Goal: Information Seeking & Learning: Learn about a topic

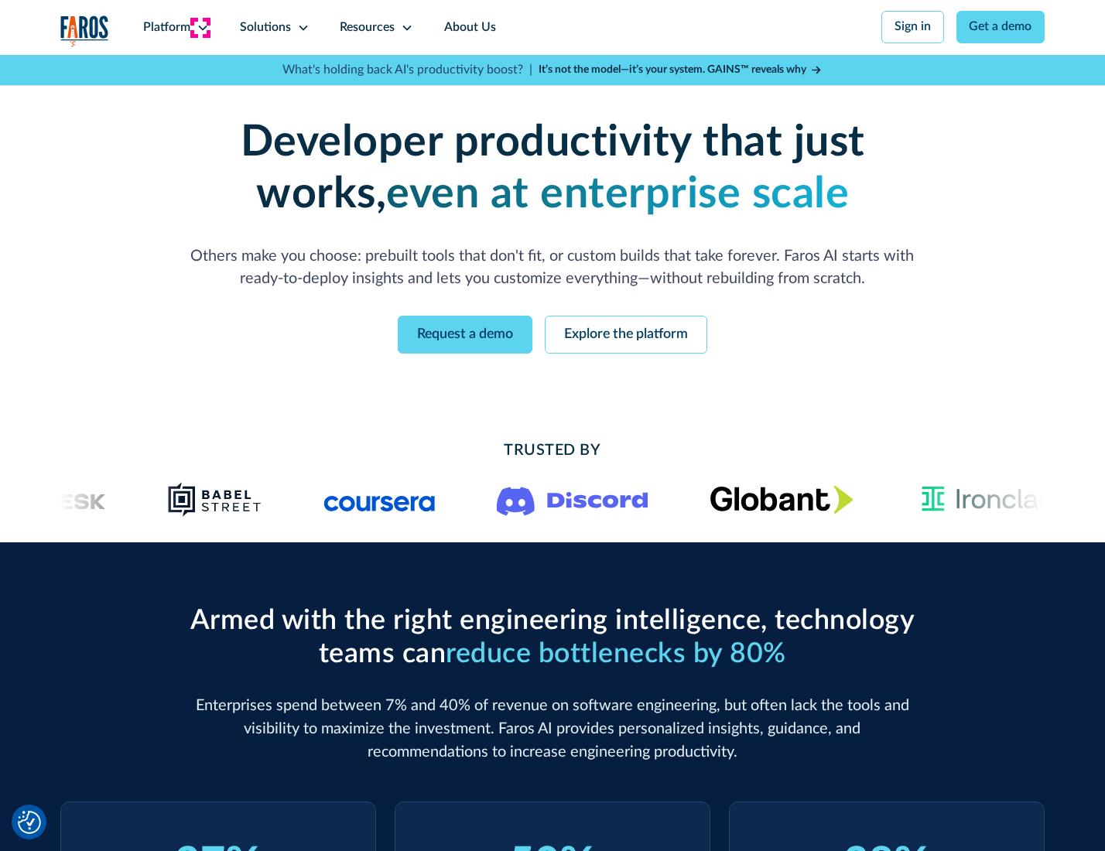
click at [200, 27] on icon at bounding box center [202, 28] width 12 height 12
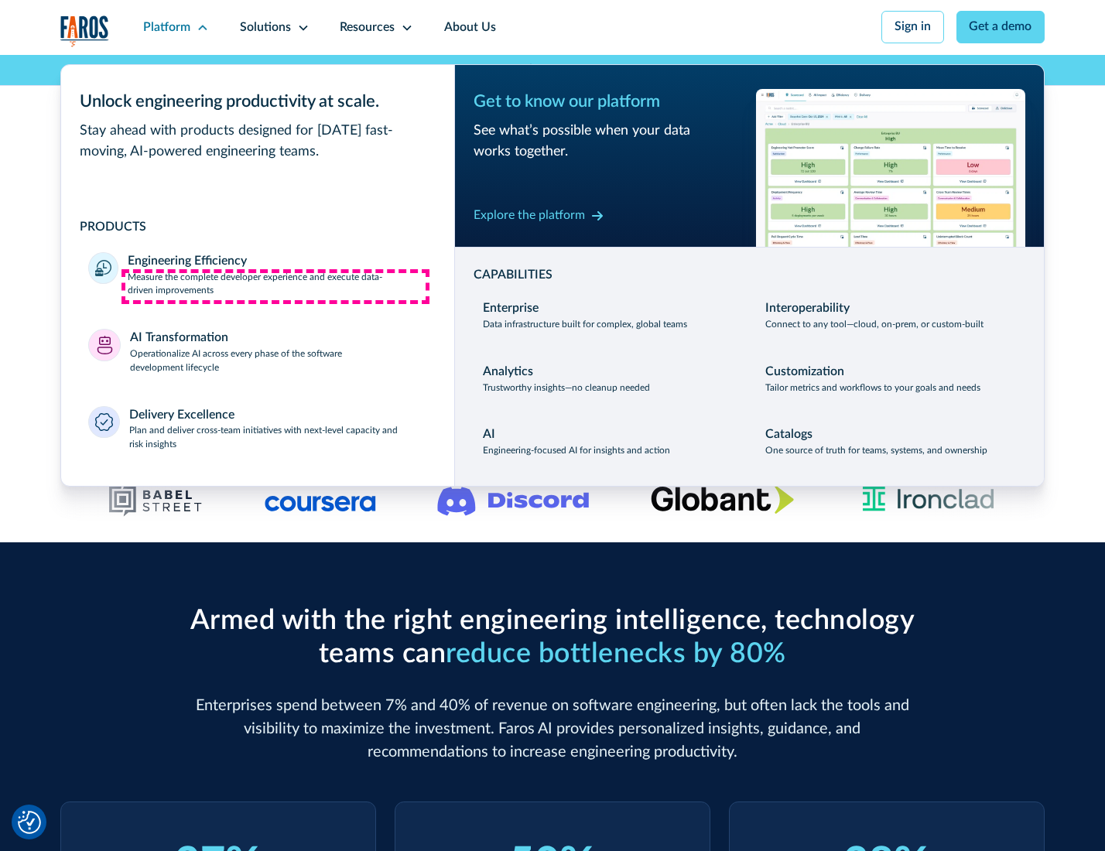
click at [275, 286] on p "Measure the complete developer experience and execute data-driven improvements" at bounding box center [277, 285] width 299 height 28
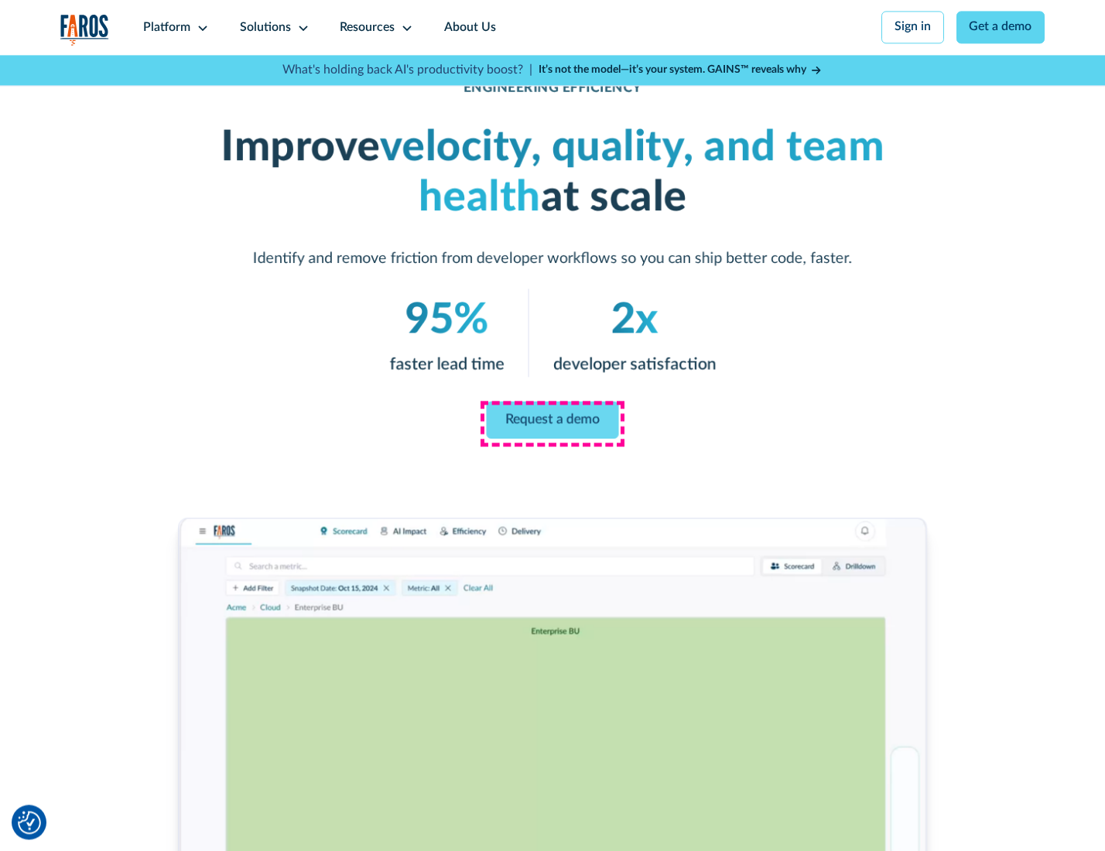
click at [552, 422] on link "Request a demo" at bounding box center [553, 420] width 132 height 37
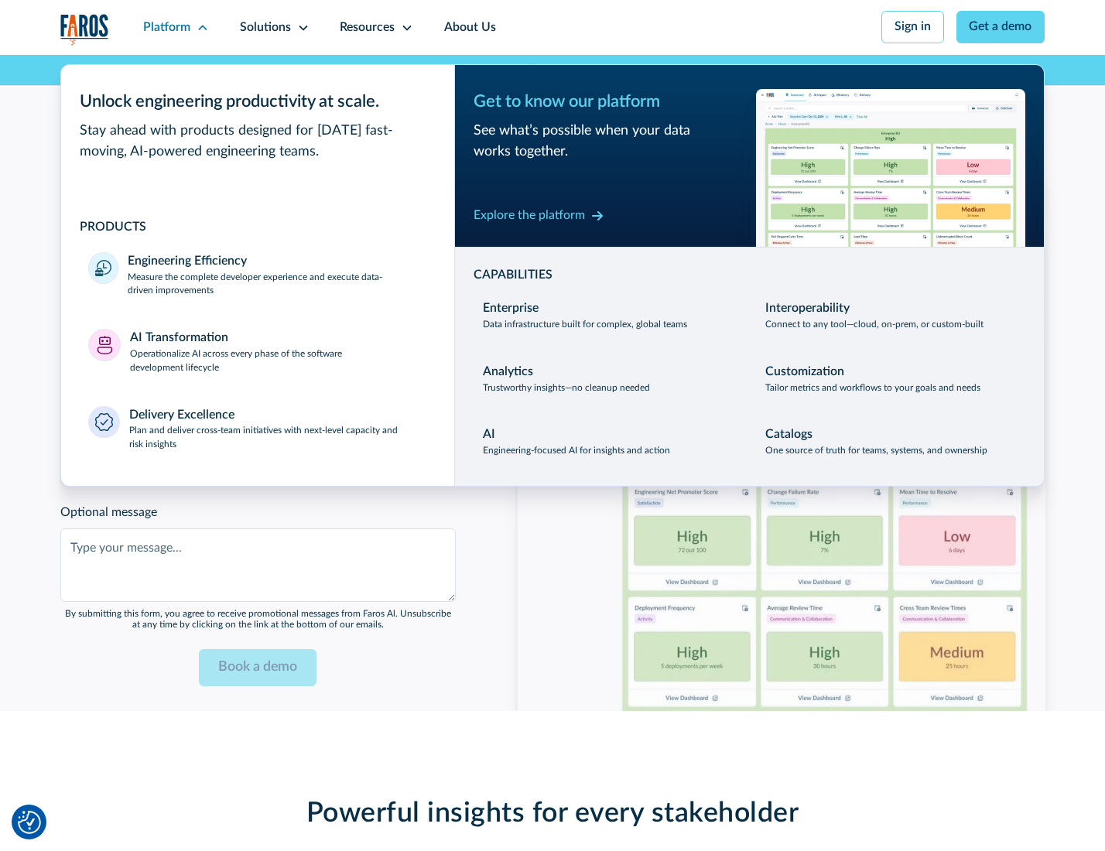
scroll to position [3368, 0]
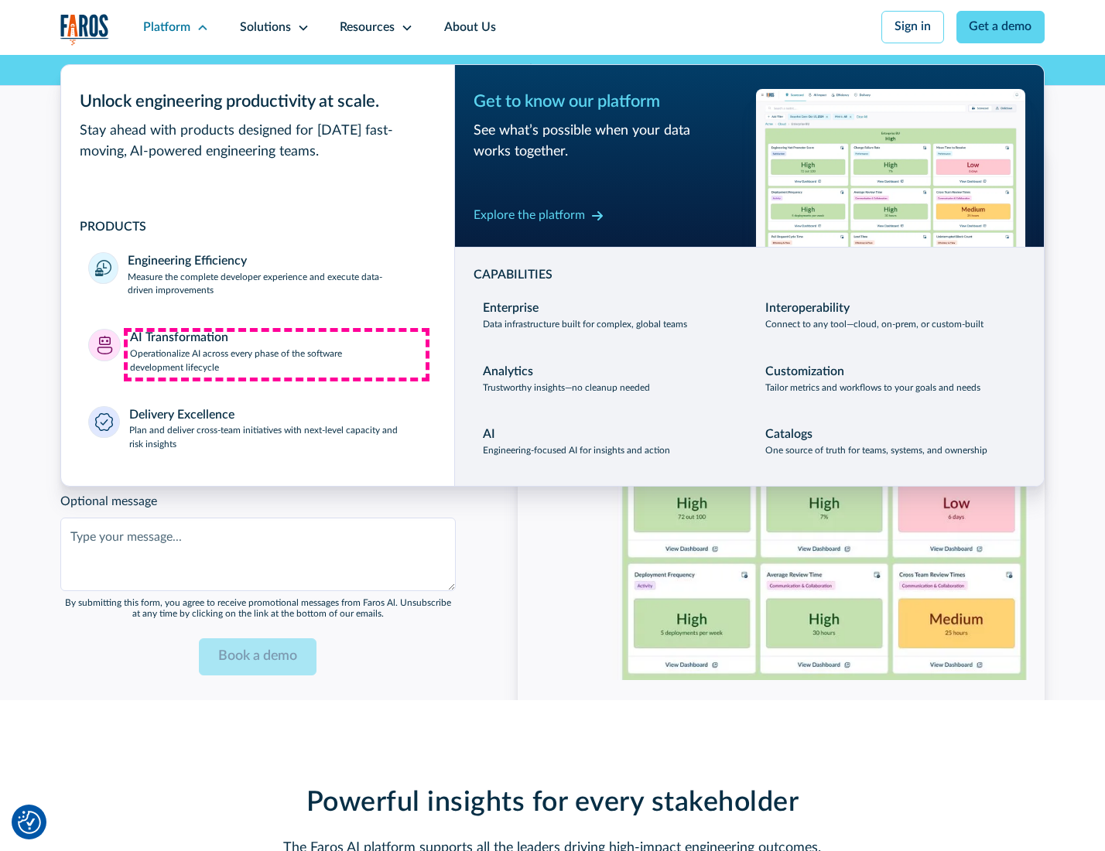
click at [276, 354] on p "Operationalize AI across every phase of the software development lifecycle" at bounding box center [278, 361] width 297 height 28
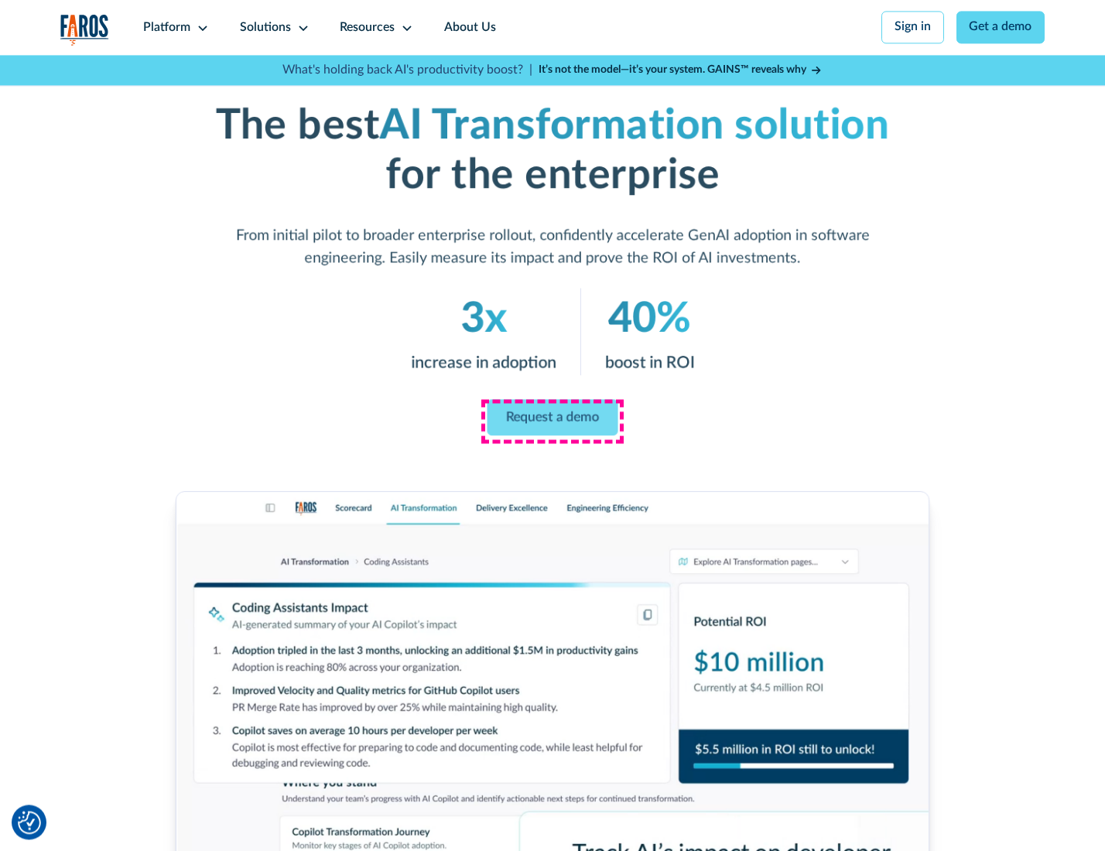
click at [552, 420] on link "Request a demo" at bounding box center [552, 417] width 131 height 36
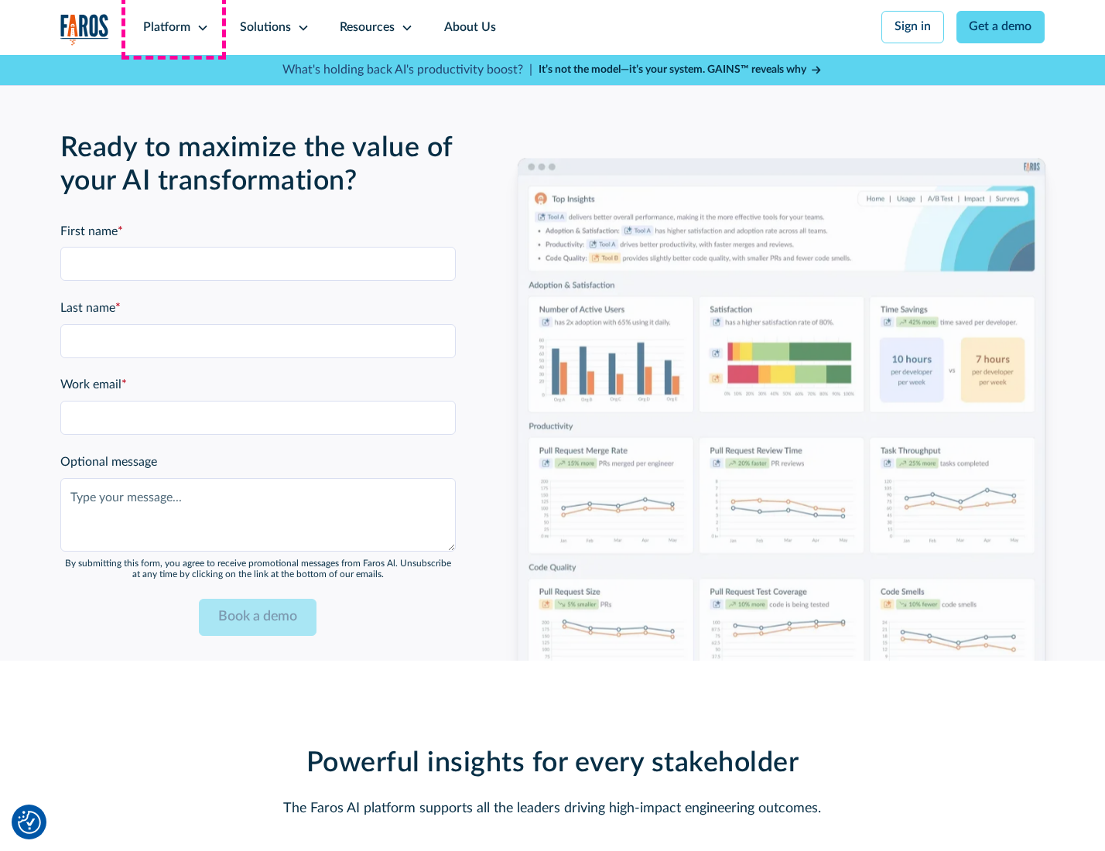
scroll to position [3740, 0]
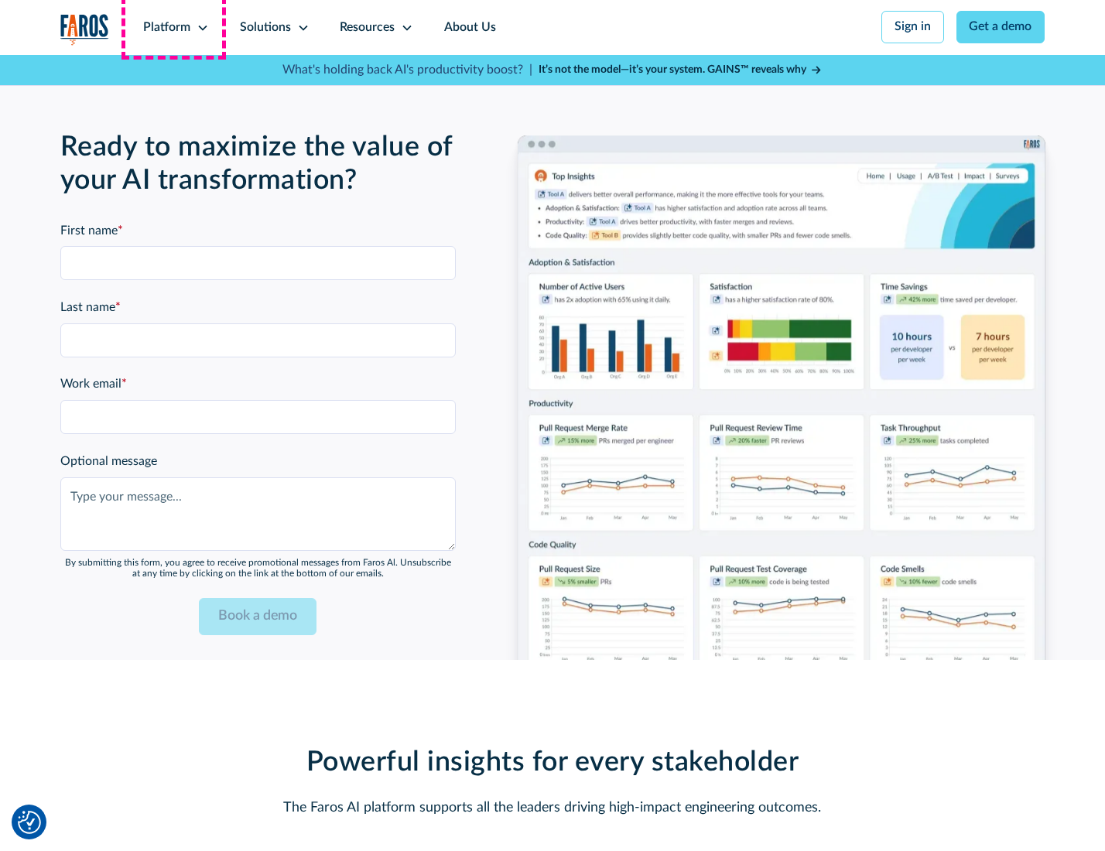
click at [173, 27] on div "Platform" at bounding box center [166, 28] width 47 height 19
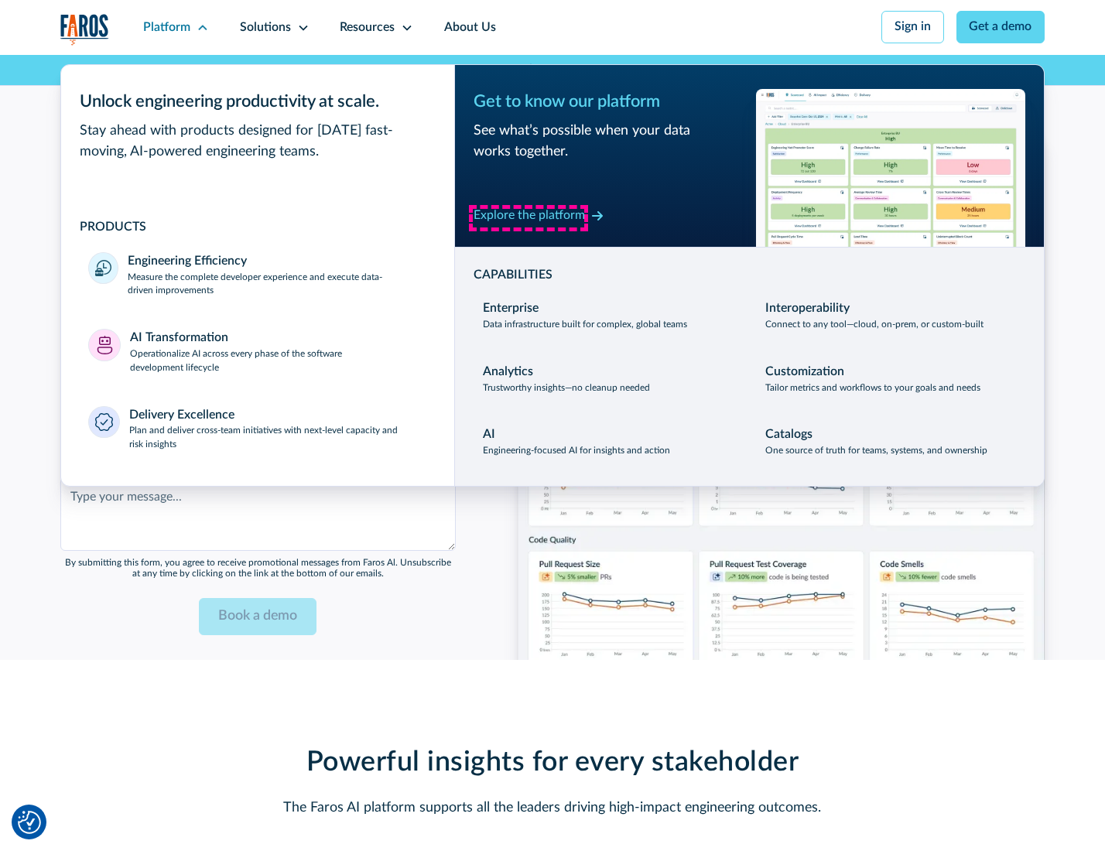
click at [528, 217] on div "Explore the platform" at bounding box center [528, 216] width 111 height 19
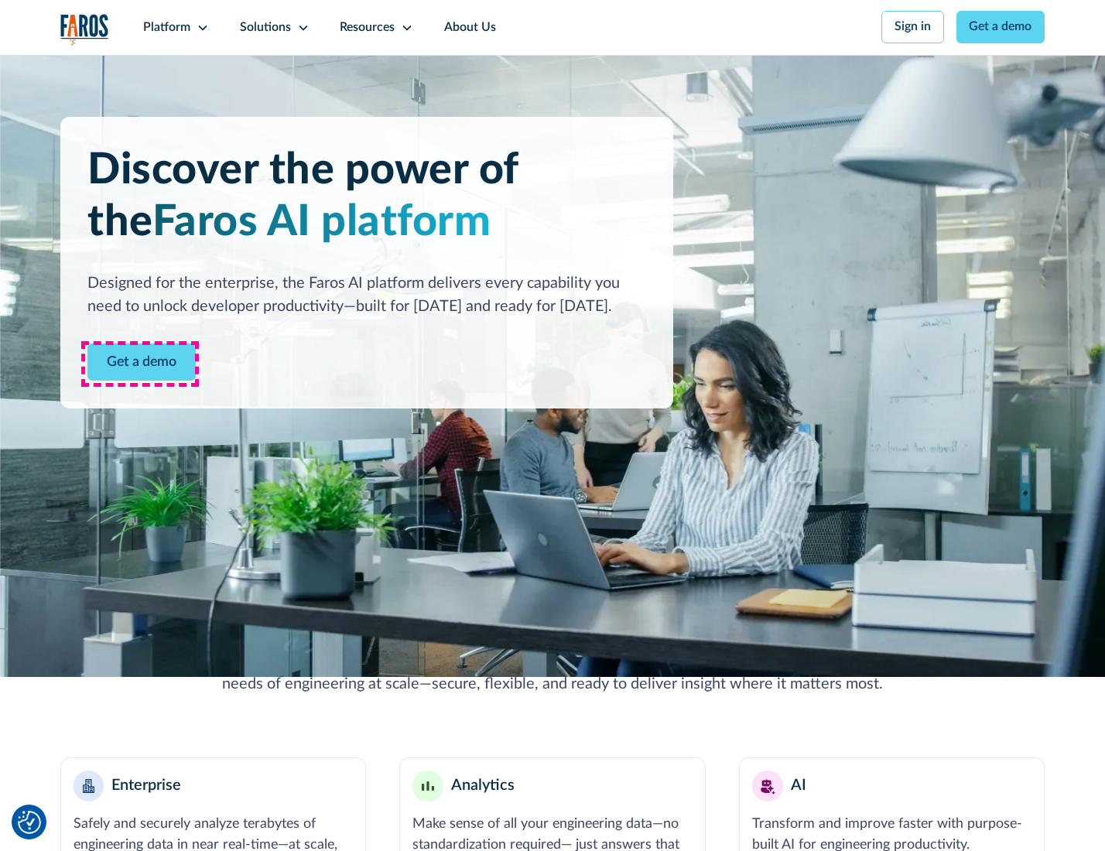
click at [140, 364] on link "Get a demo" at bounding box center [141, 362] width 108 height 38
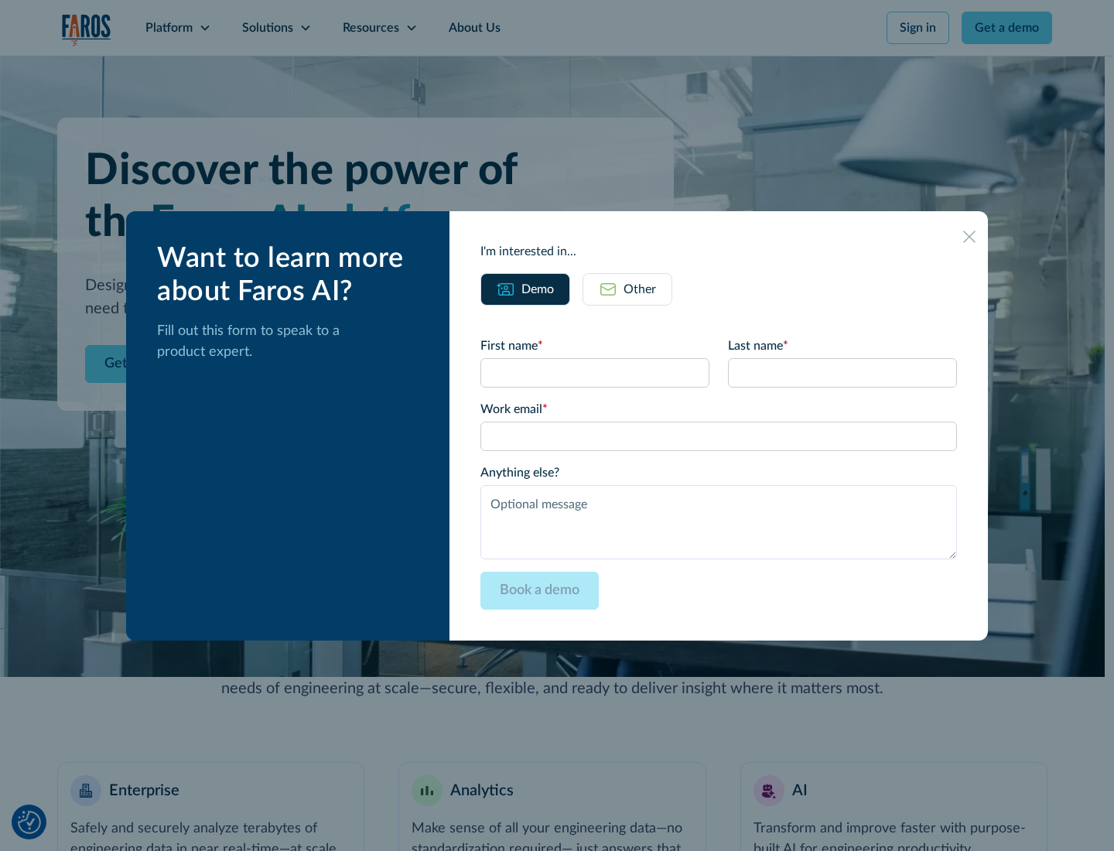
click at [639, 289] on div "Other" at bounding box center [640, 289] width 32 height 19
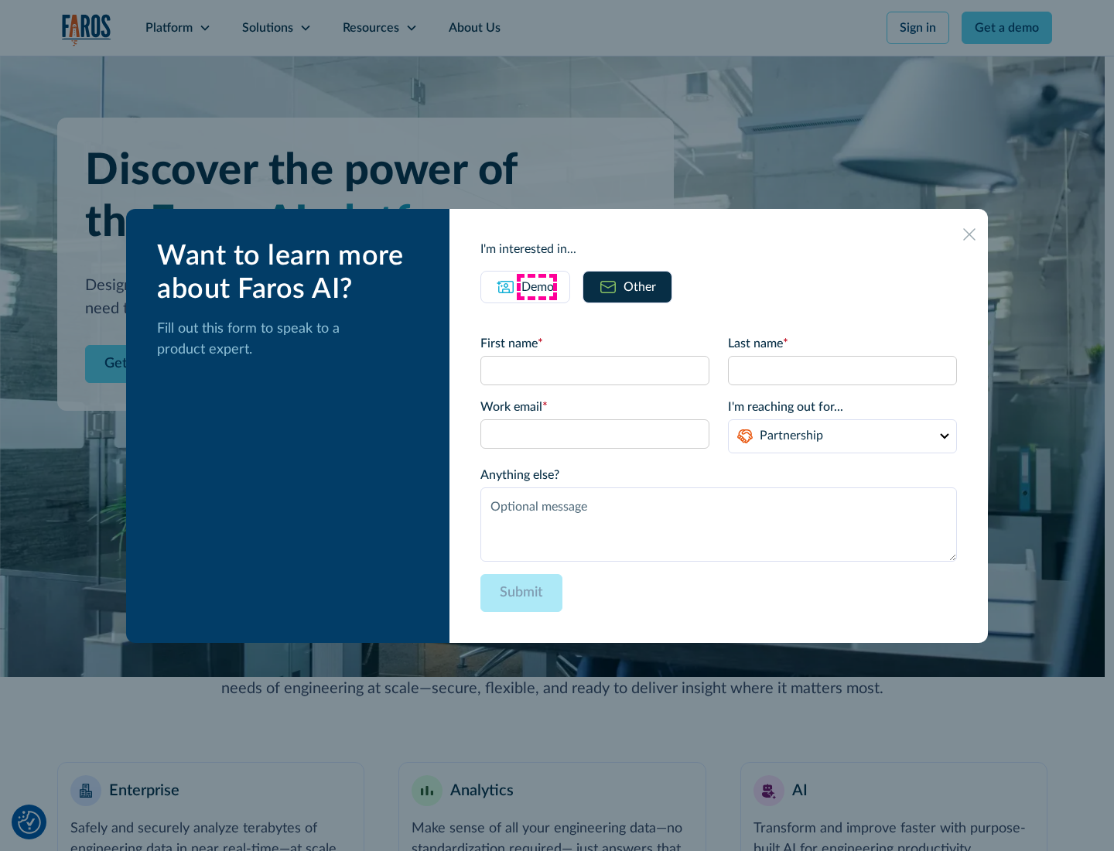
click at [536, 286] on div "Demo" at bounding box center [537, 287] width 32 height 19
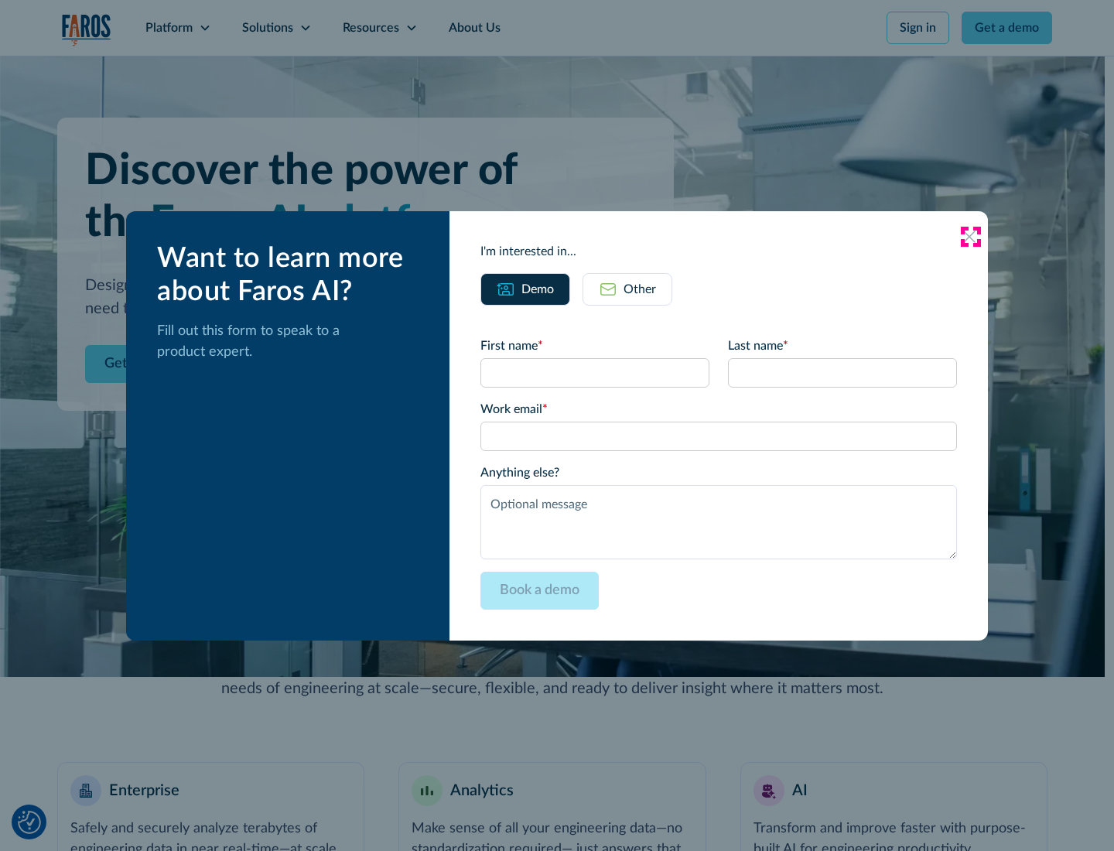
click at [970, 236] on icon at bounding box center [969, 237] width 12 height 12
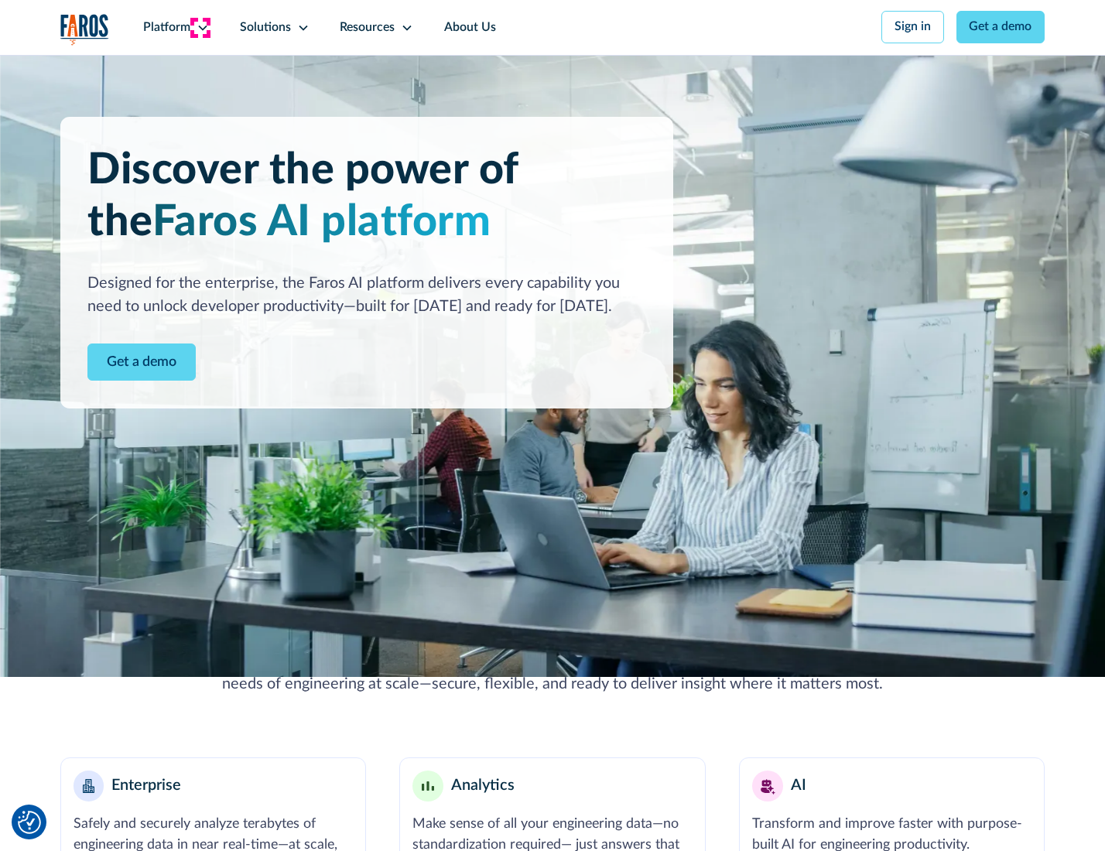
click at [200, 27] on icon at bounding box center [202, 28] width 12 height 12
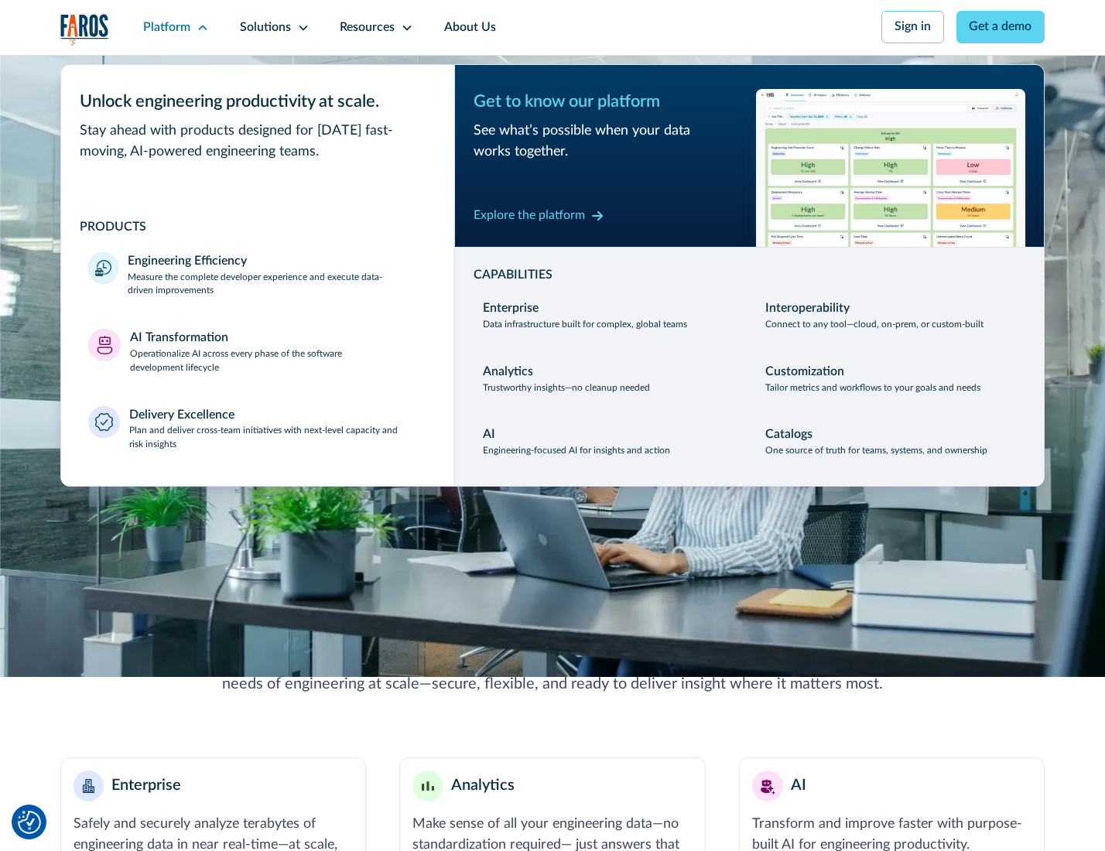
click at [276, 441] on p "Plan and deliver cross-team initiatives with next-level capacity and risk insig…" at bounding box center [278, 438] width 298 height 28
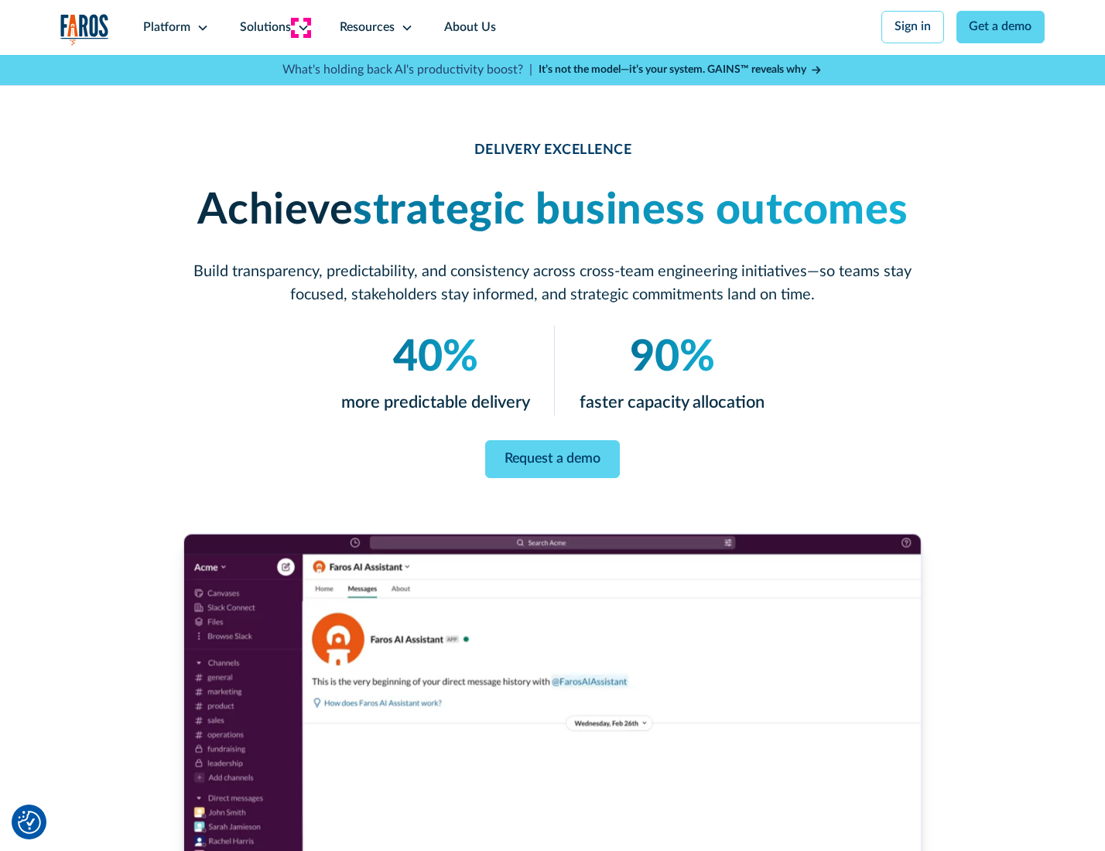
click at [300, 27] on icon at bounding box center [303, 28] width 12 height 12
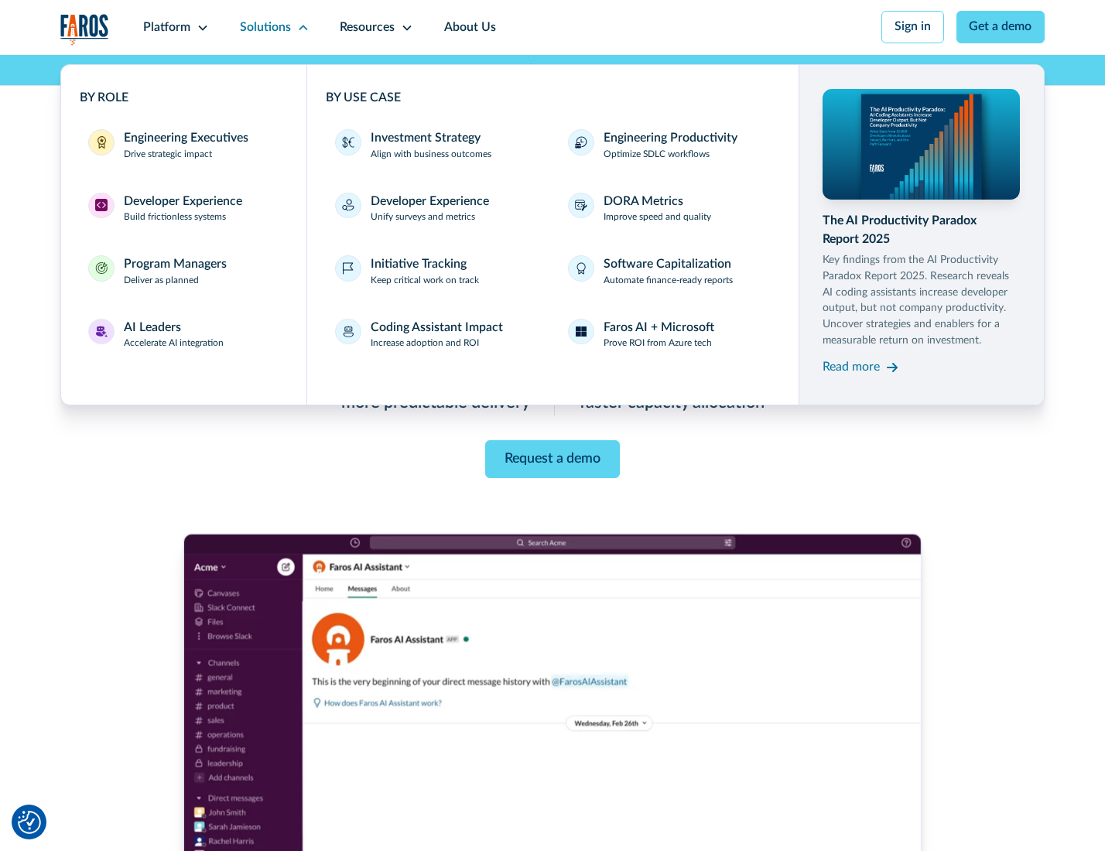
click at [181, 146] on div "Engineering Executives" at bounding box center [186, 138] width 125 height 19
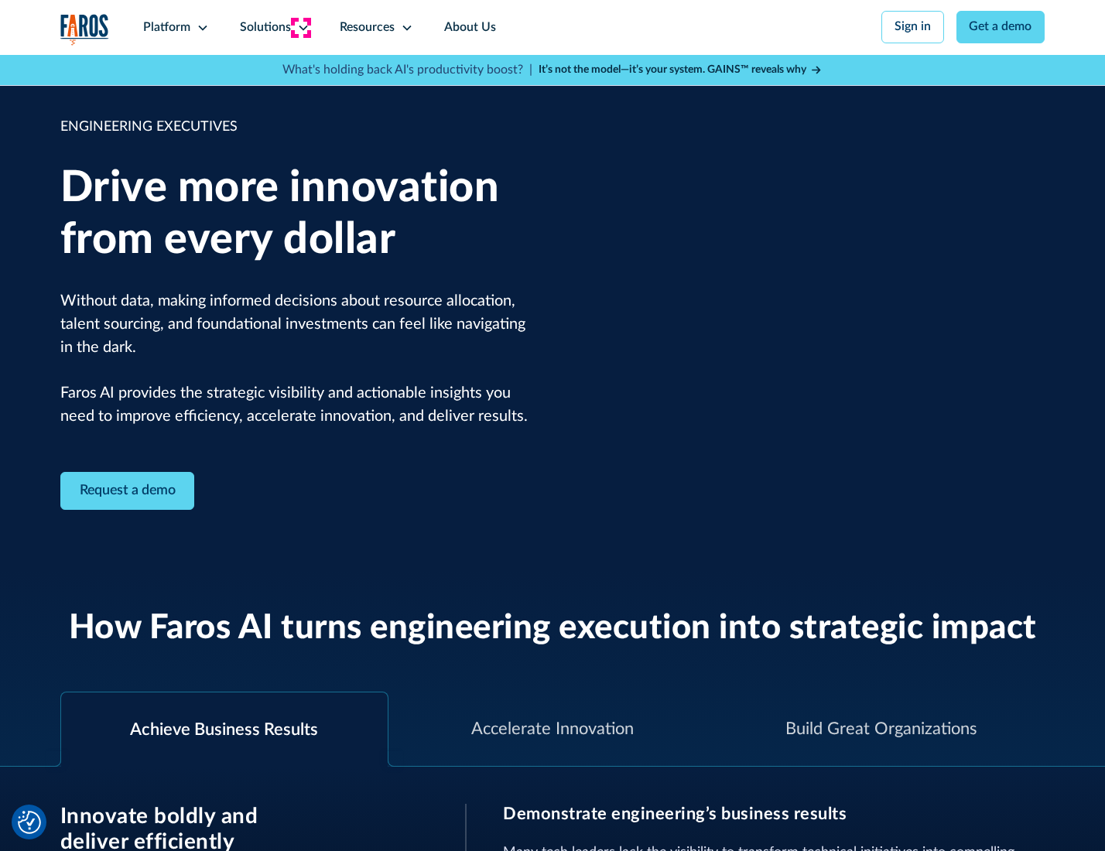
click at [300, 27] on icon at bounding box center [303, 28] width 12 height 12
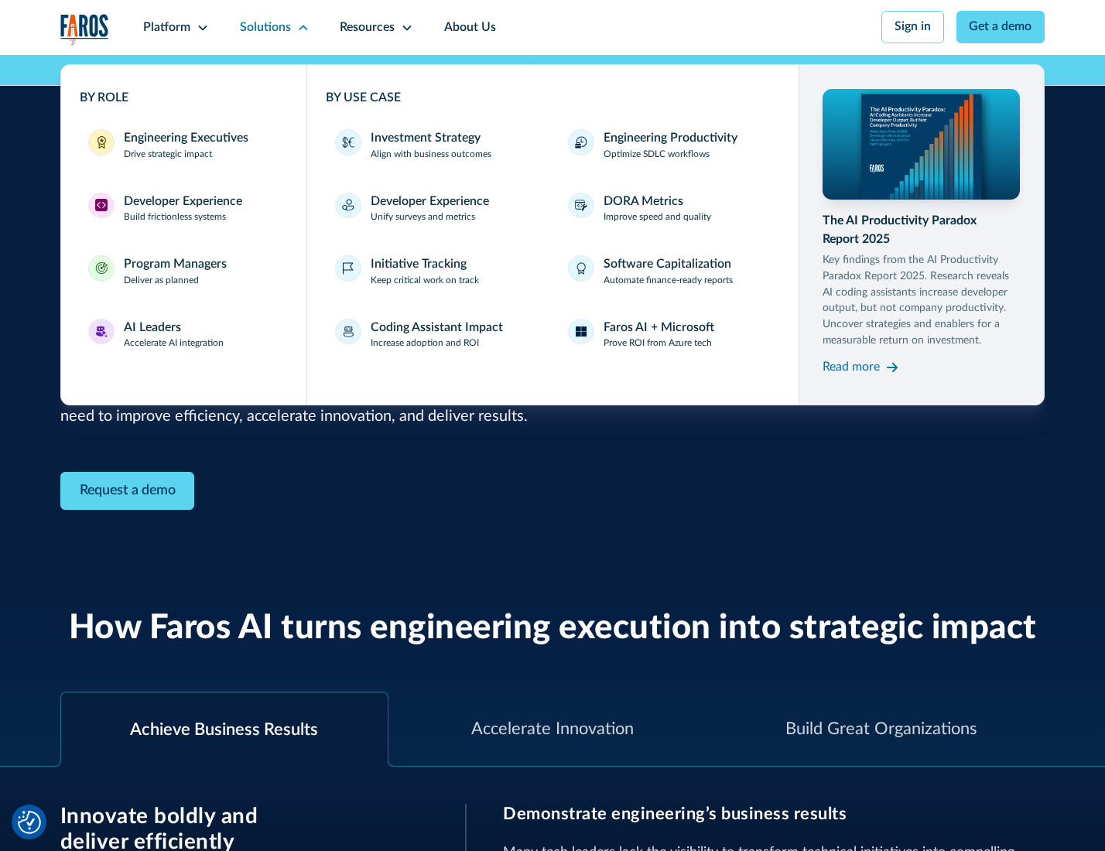
click at [181, 203] on div "Developer Experience" at bounding box center [183, 202] width 118 height 19
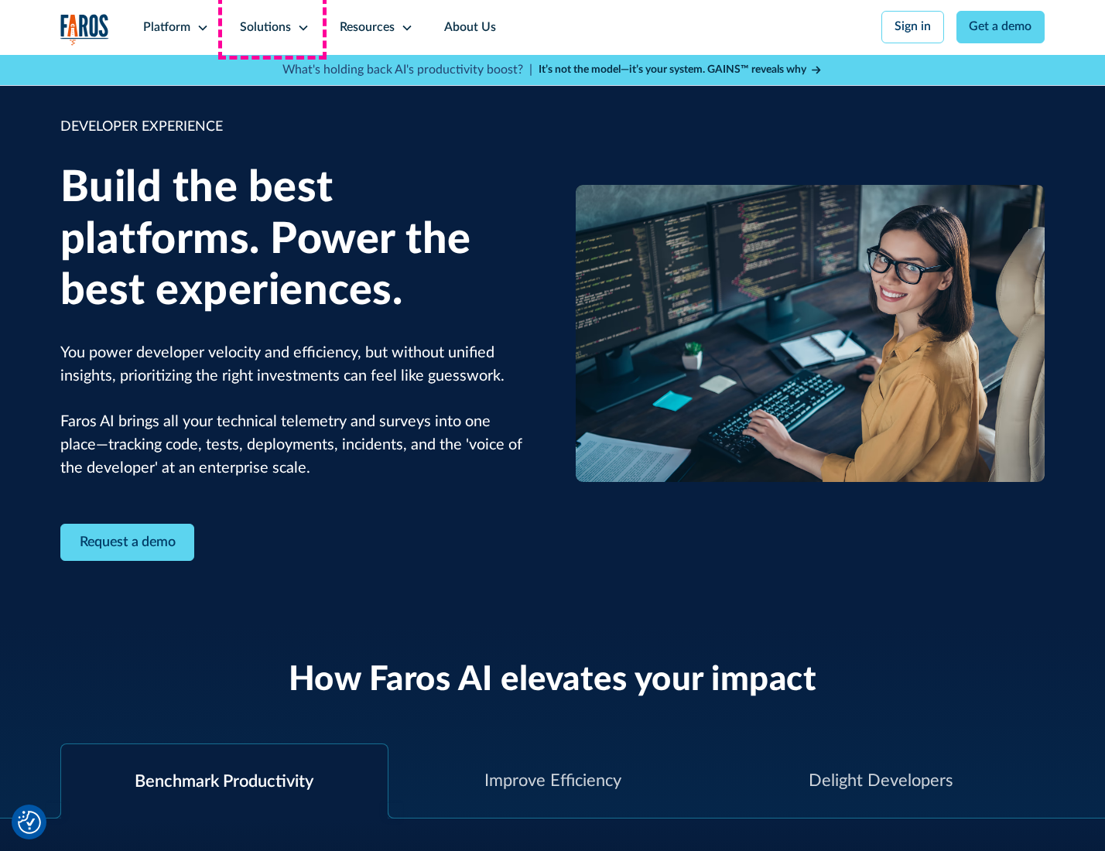
click at [272, 27] on div "Solutions" at bounding box center [265, 28] width 51 height 19
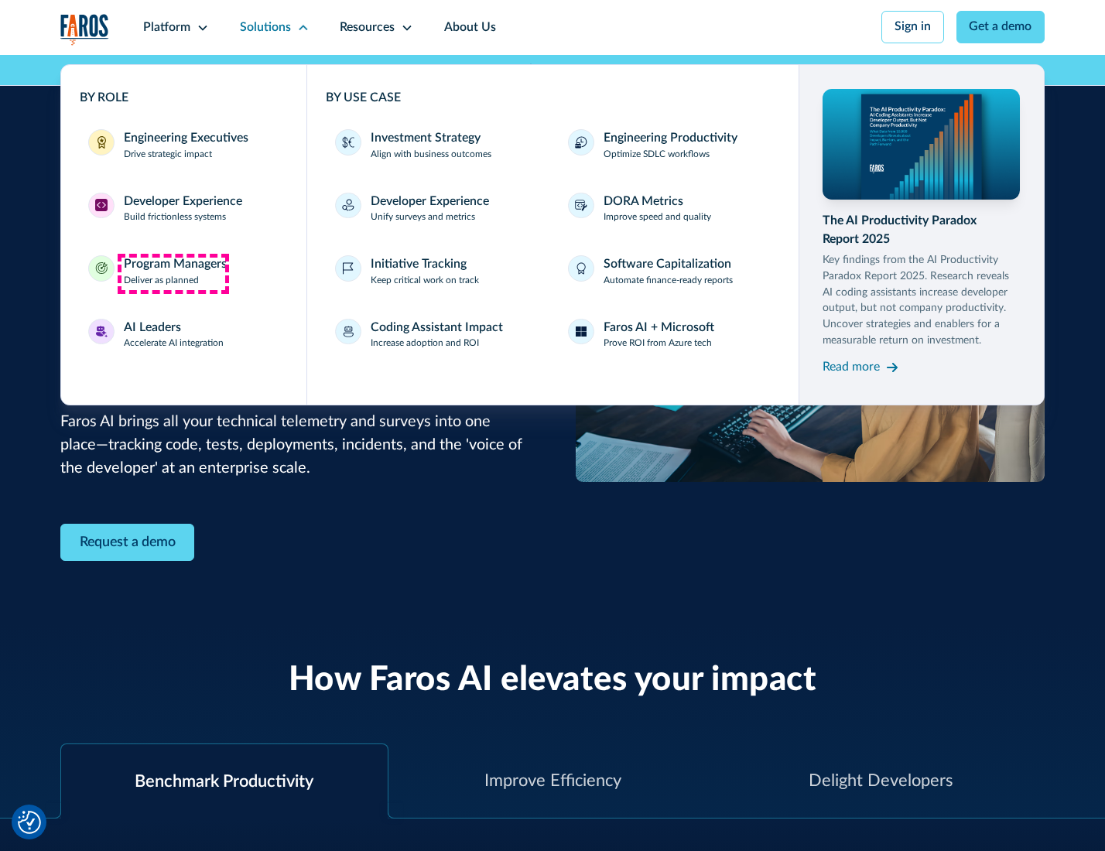
click at [173, 273] on div "Program Managers" at bounding box center [175, 264] width 103 height 19
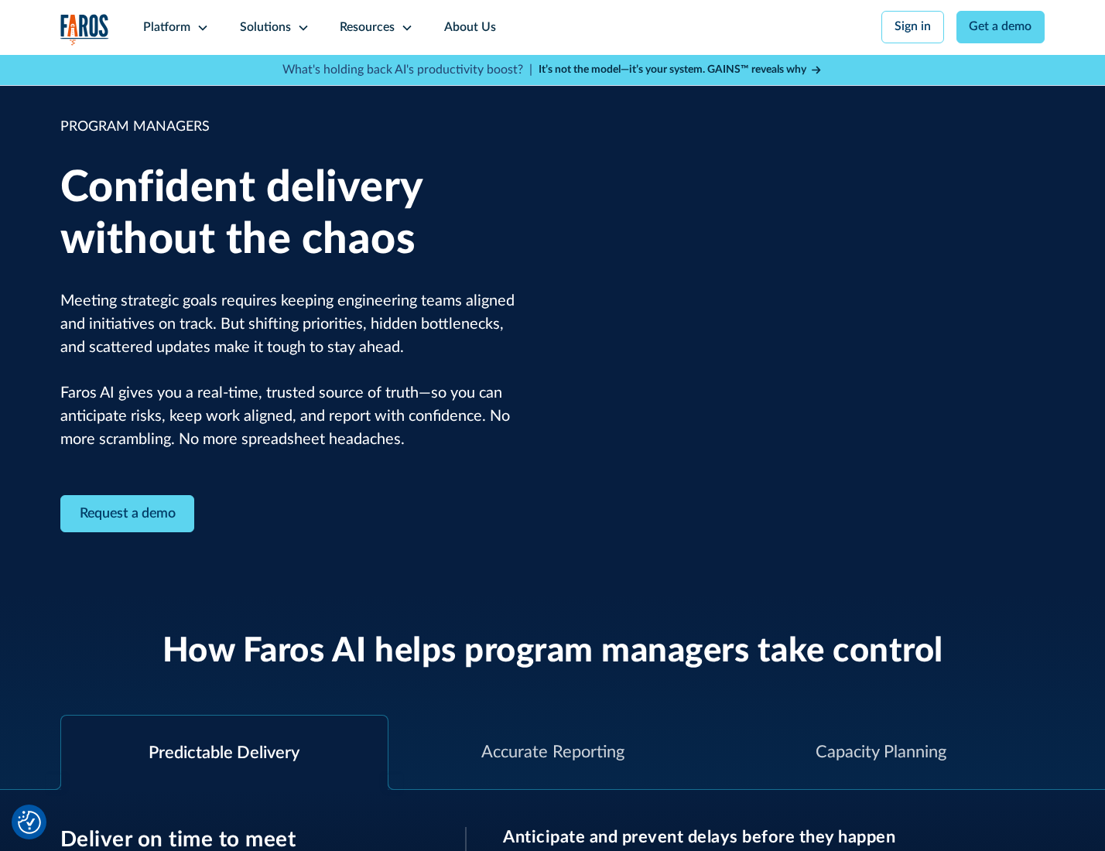
click at [300, 28] on icon at bounding box center [303, 28] width 12 height 12
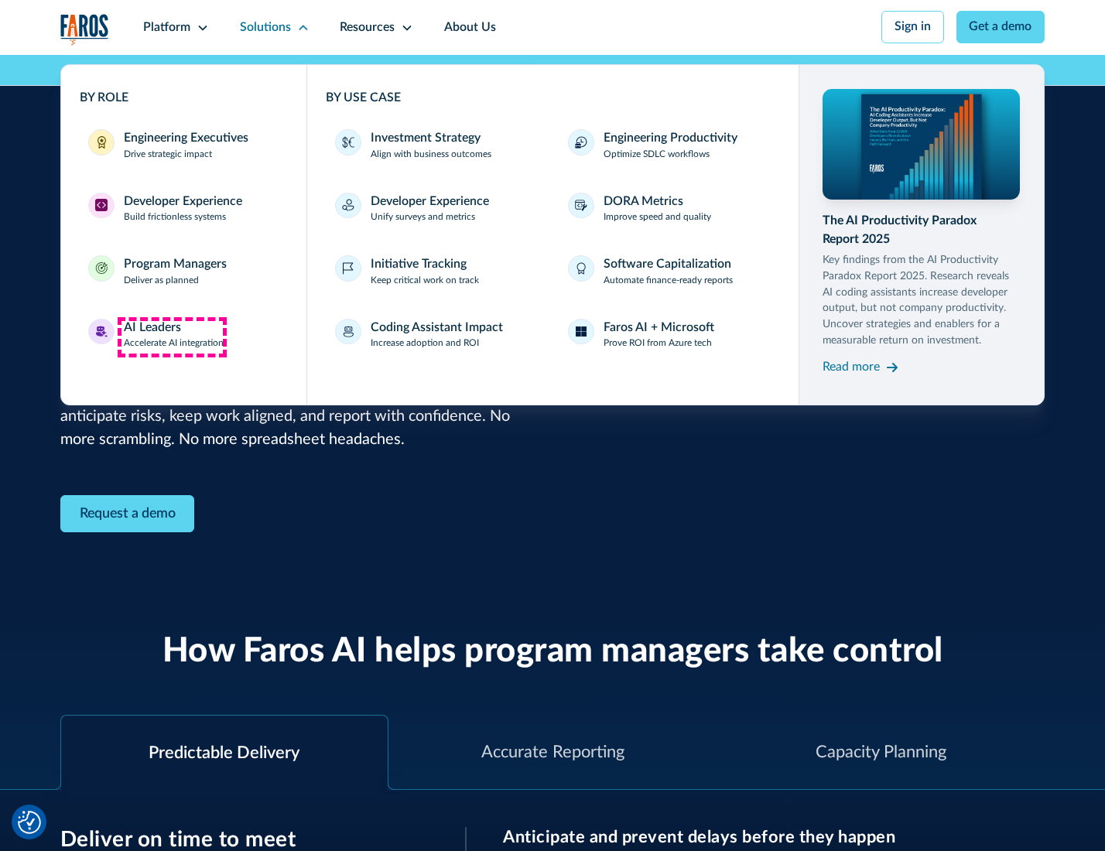
click at [172, 337] on div "AI Leaders" at bounding box center [152, 328] width 57 height 19
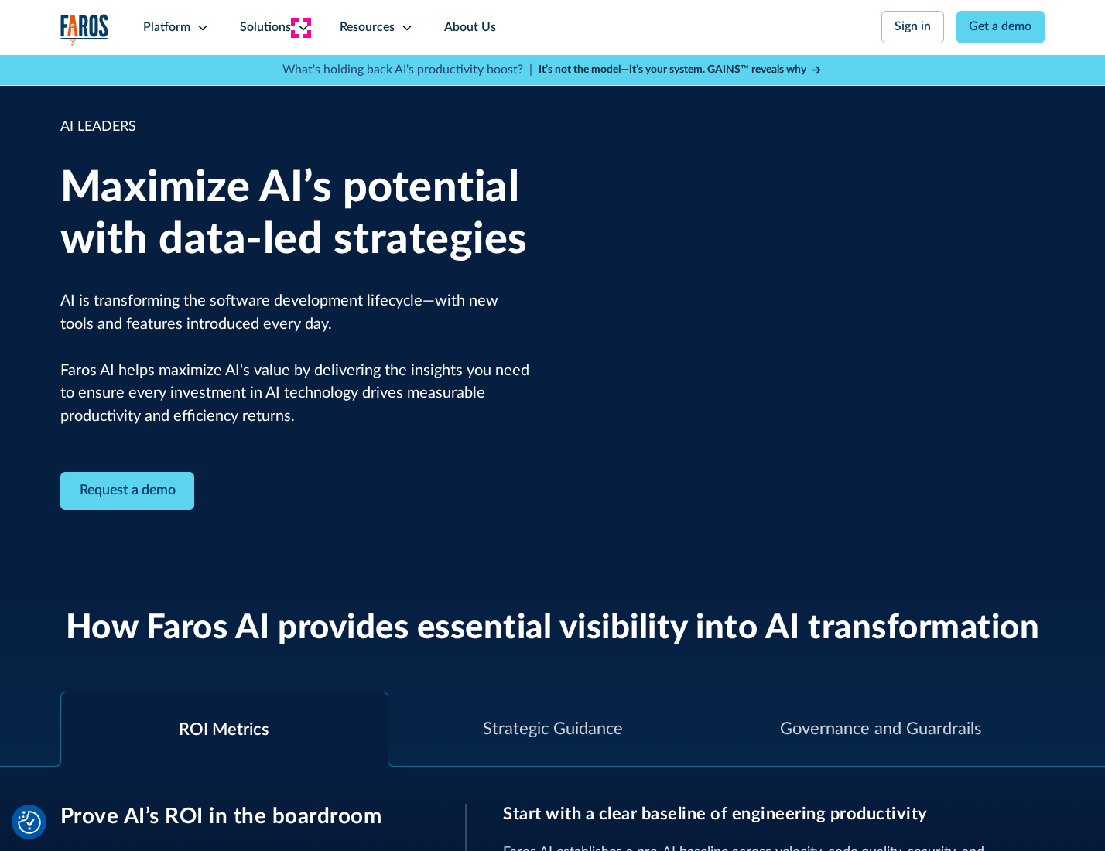
click at [300, 27] on icon at bounding box center [303, 28] width 12 height 12
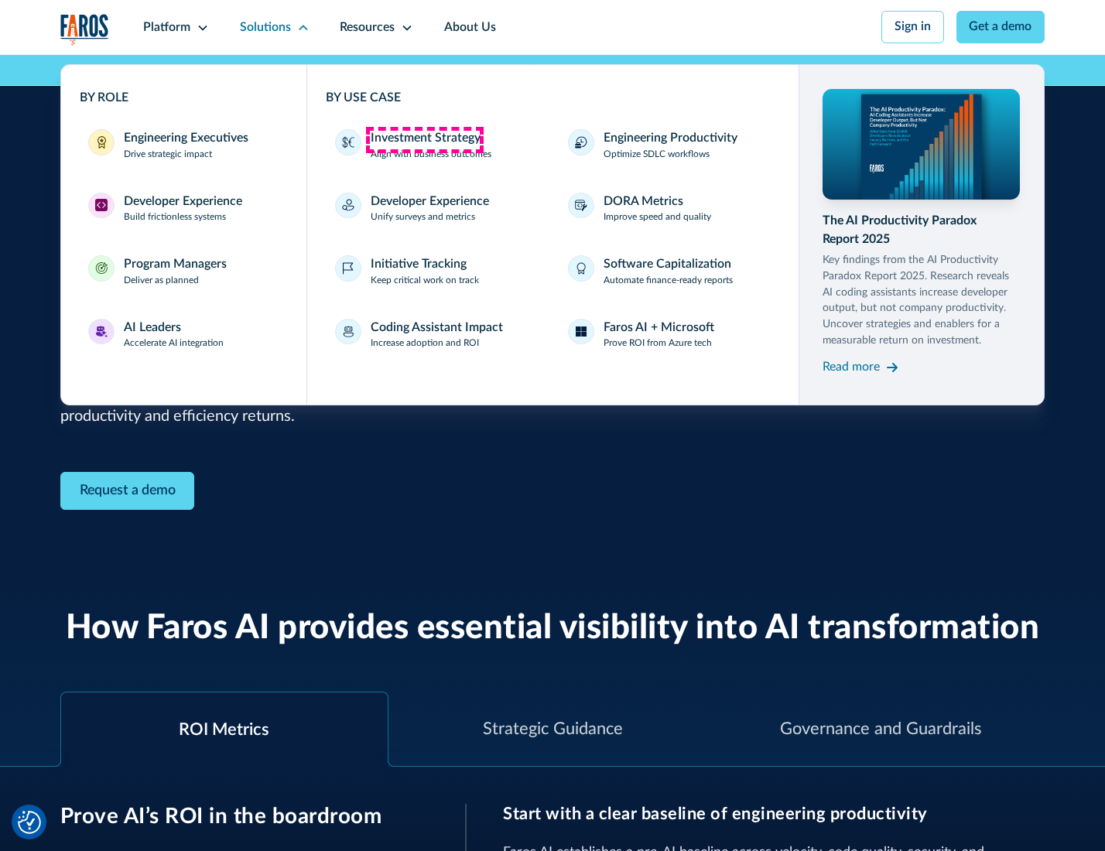
click at [424, 139] on div "Investment Strategy" at bounding box center [426, 138] width 110 height 19
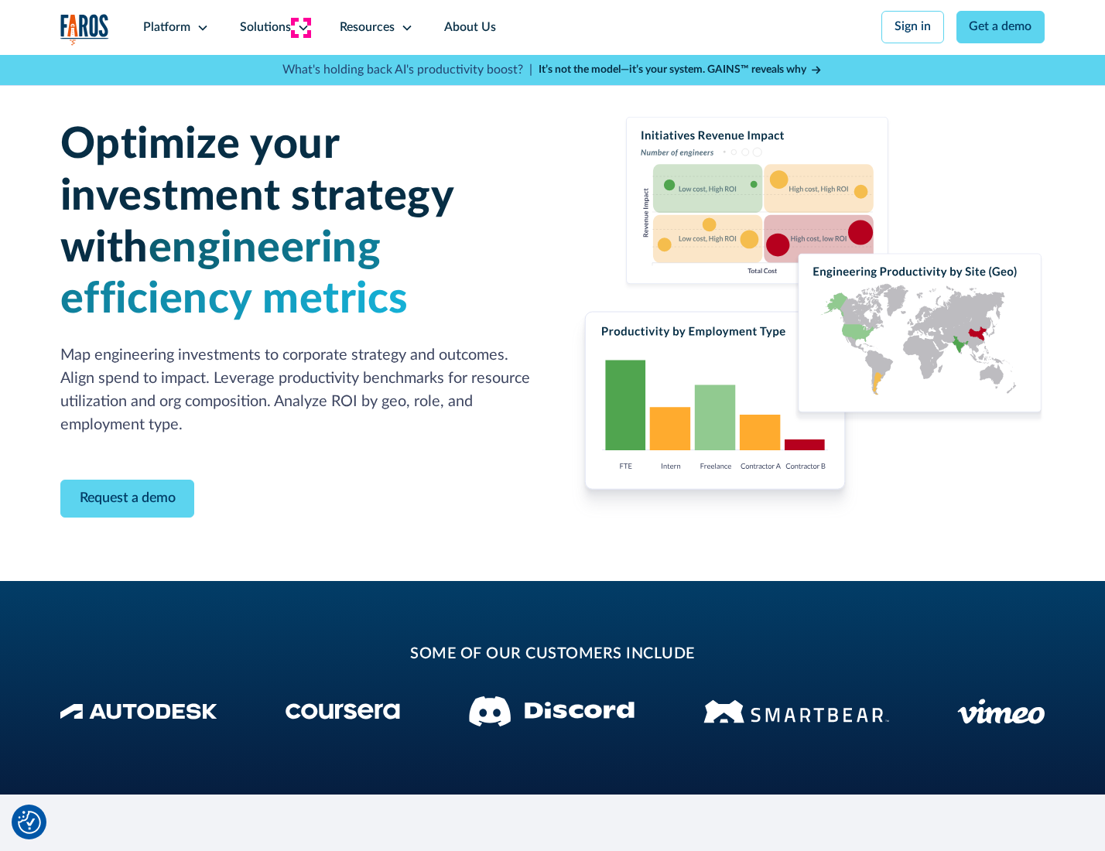
click at [300, 27] on icon at bounding box center [303, 28] width 12 height 12
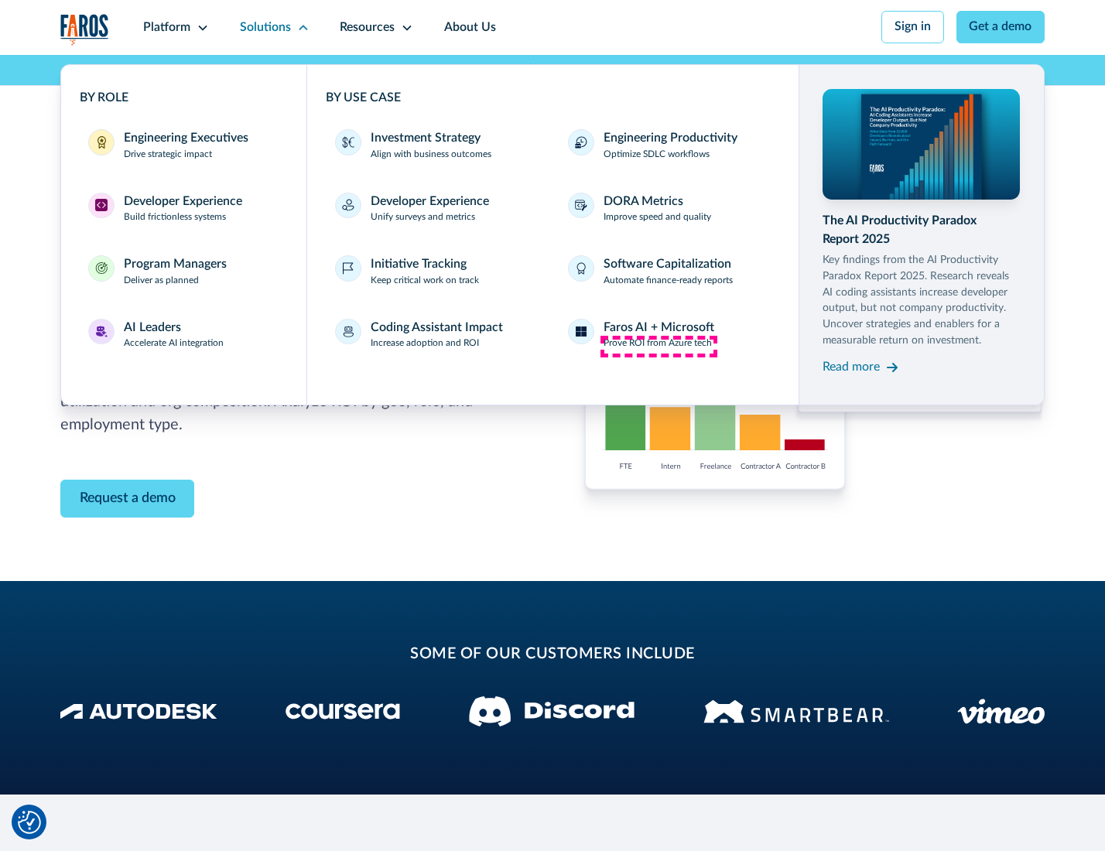
click at [658, 346] on p "Prove ROI from Azure tech" at bounding box center [657, 344] width 108 height 14
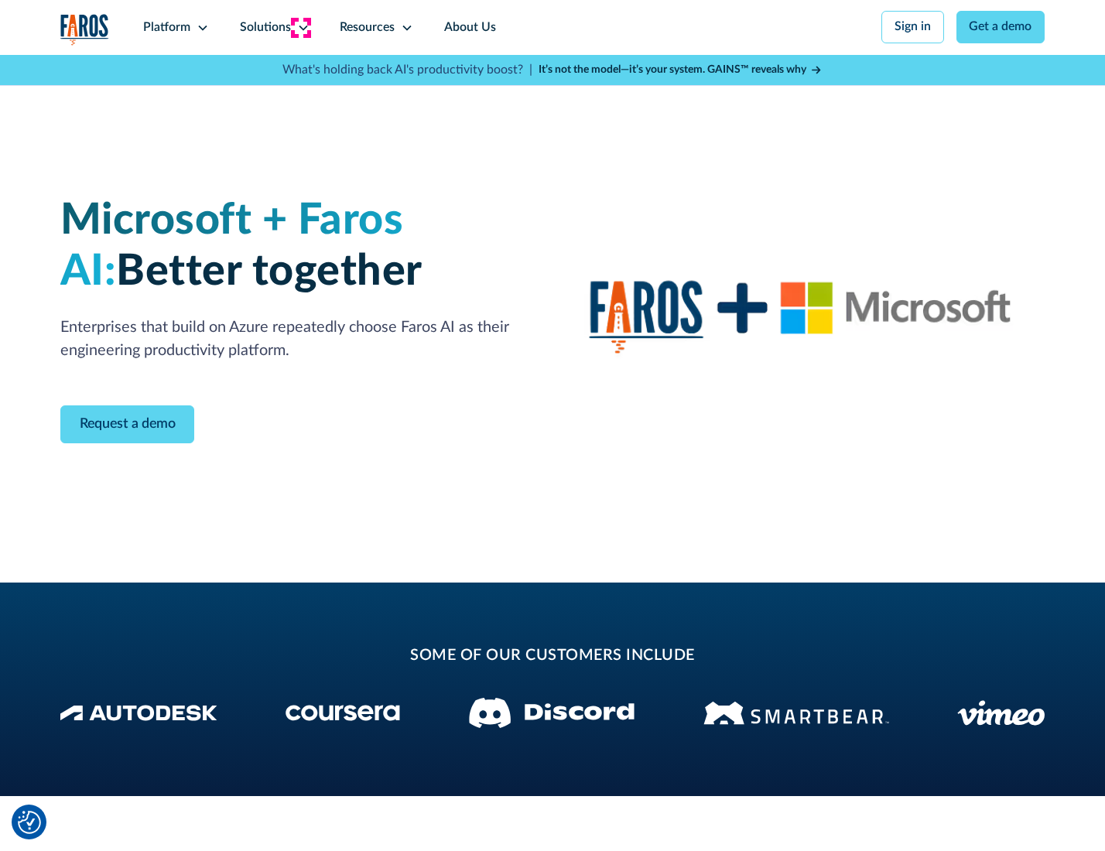
click at [300, 27] on icon at bounding box center [303, 28] width 12 height 12
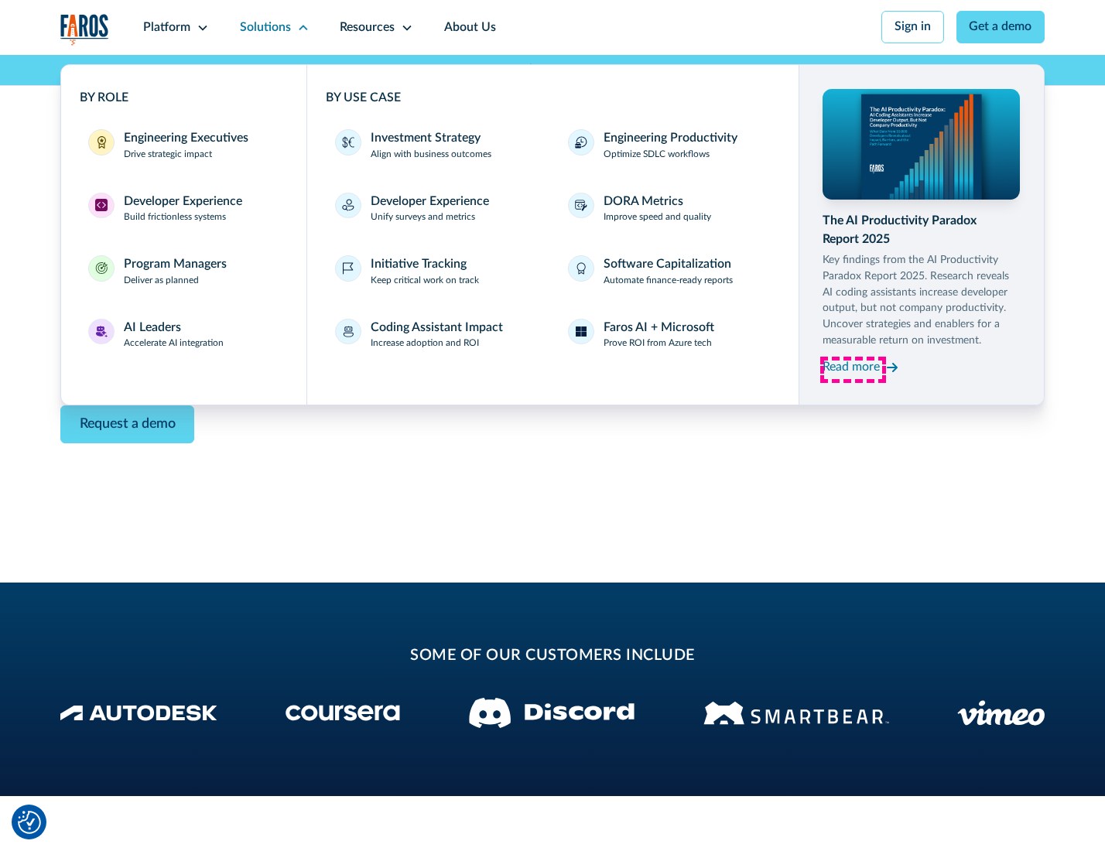
click at [853, 370] on div "Read more" at bounding box center [850, 367] width 57 height 19
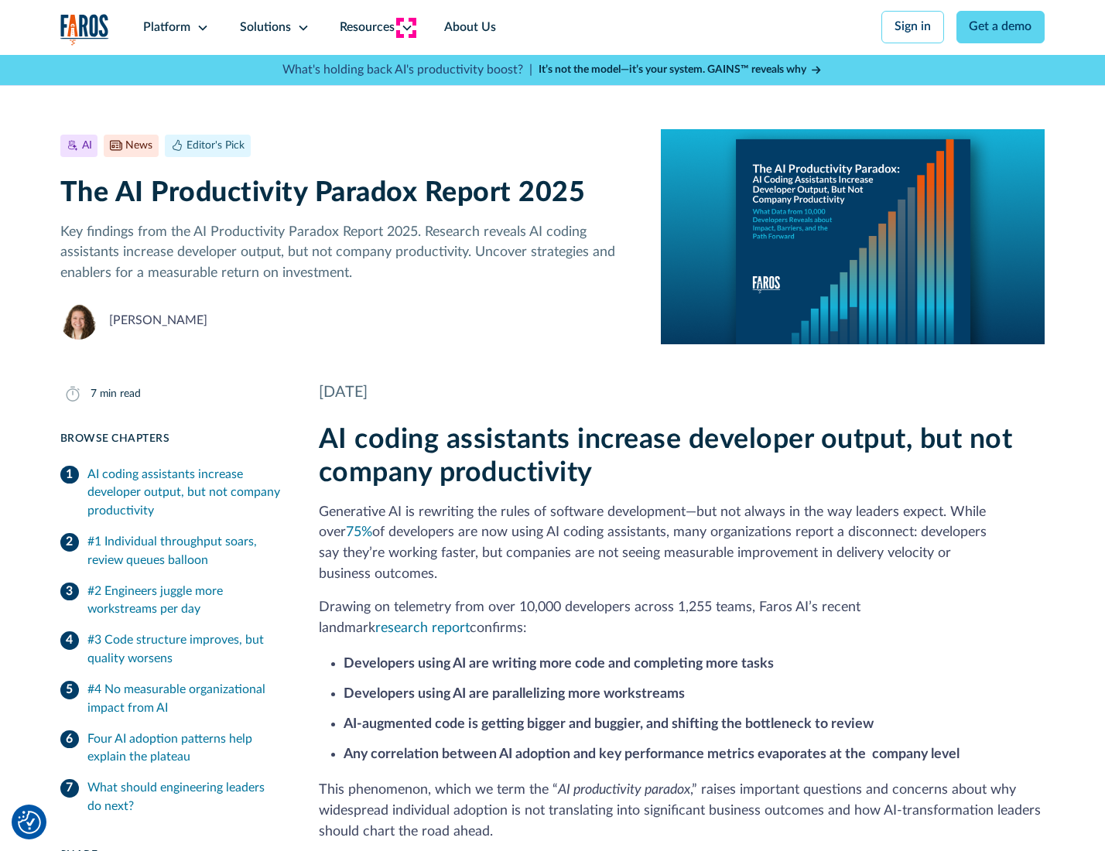
click at [405, 27] on icon at bounding box center [407, 28] width 12 height 12
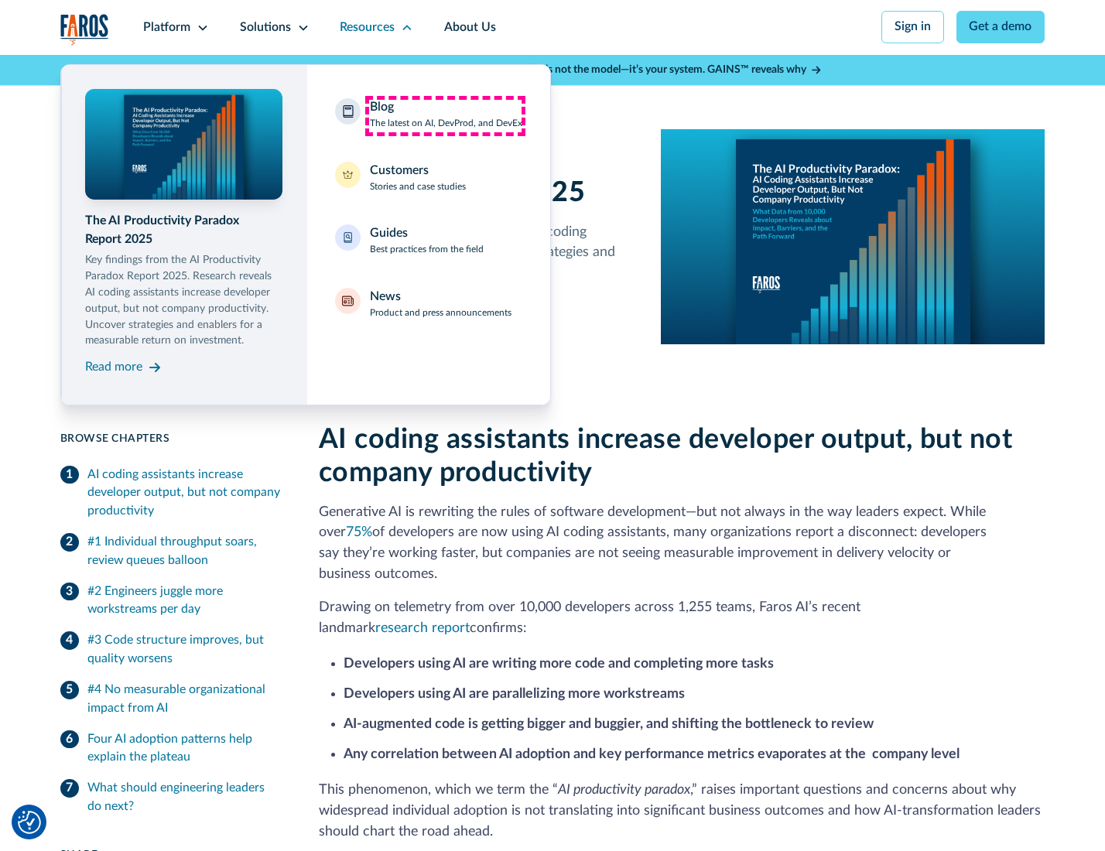
click at [445, 115] on div "Blog The latest on AI, DevProd, and DevEx" at bounding box center [446, 114] width 152 height 32
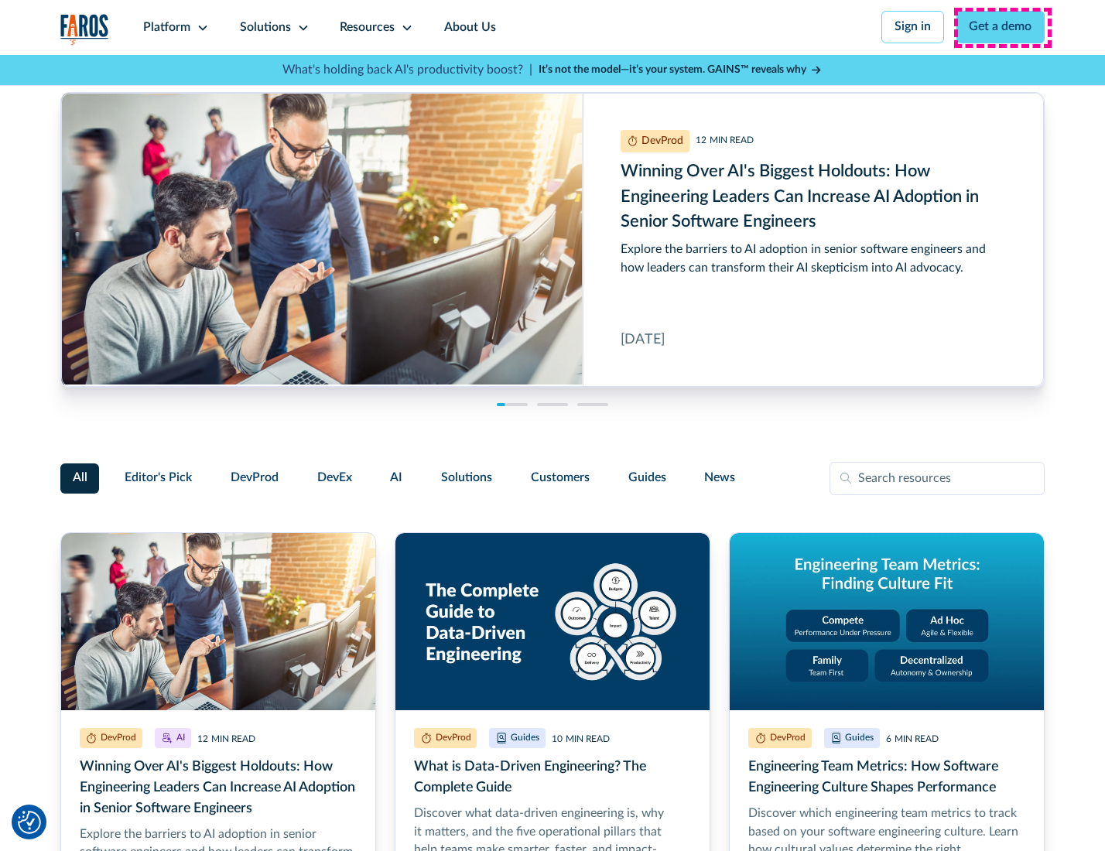
click at [1002, 27] on link "Get a demo" at bounding box center [1000, 27] width 89 height 32
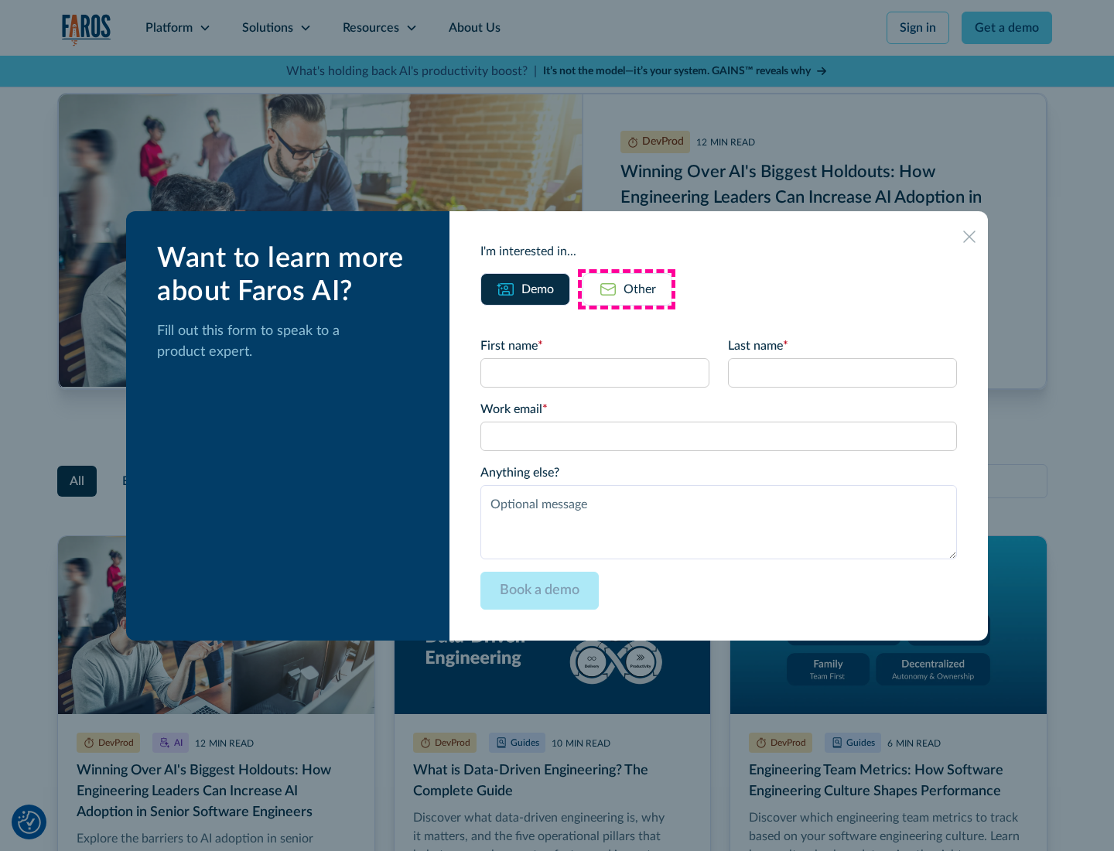
click at [627, 289] on div "Other" at bounding box center [640, 289] width 32 height 19
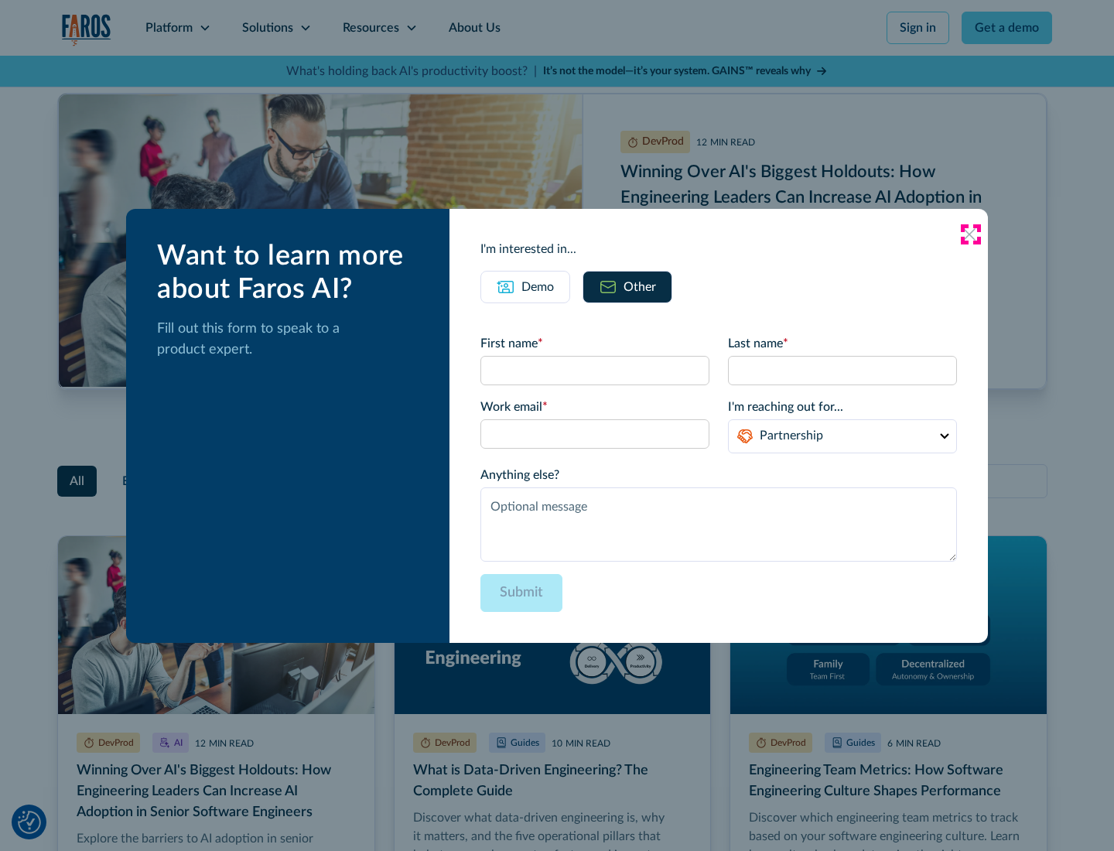
click at [970, 234] on icon at bounding box center [969, 234] width 12 height 12
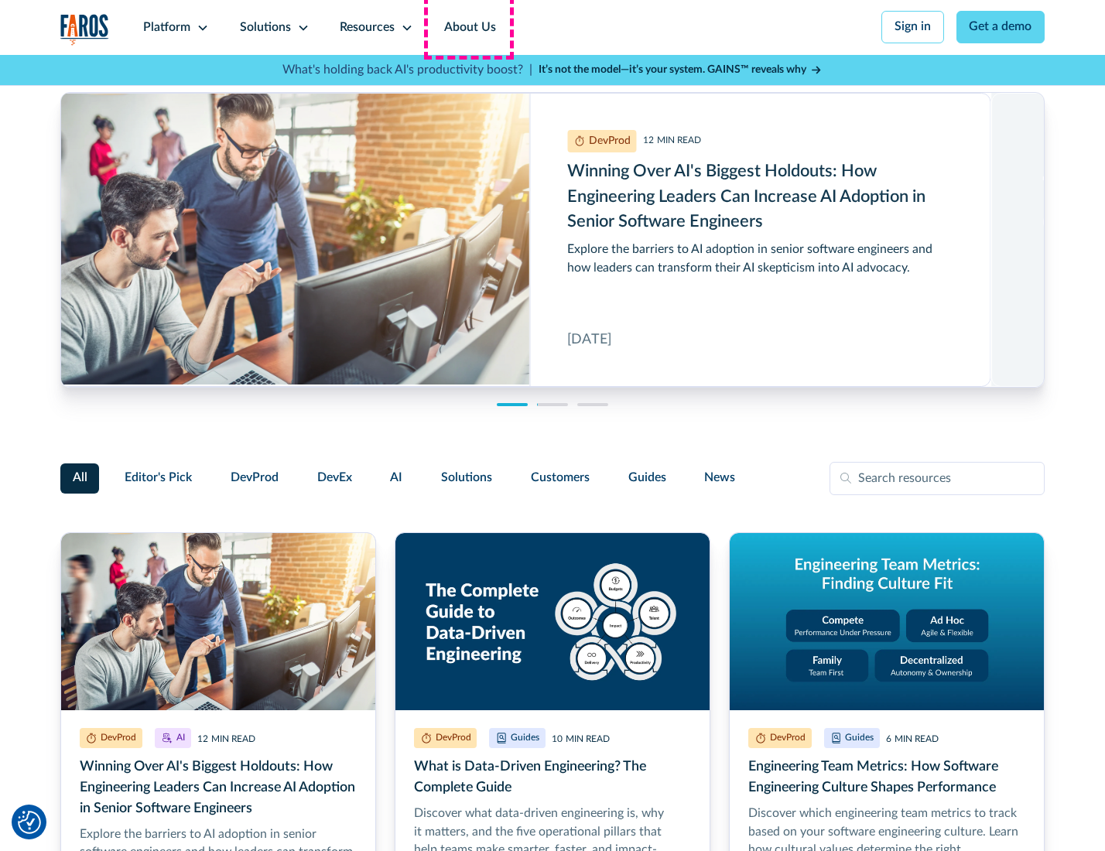
click at [468, 27] on link "About Us" at bounding box center [470, 27] width 83 height 55
